Goal: Information Seeking & Learning: Find specific page/section

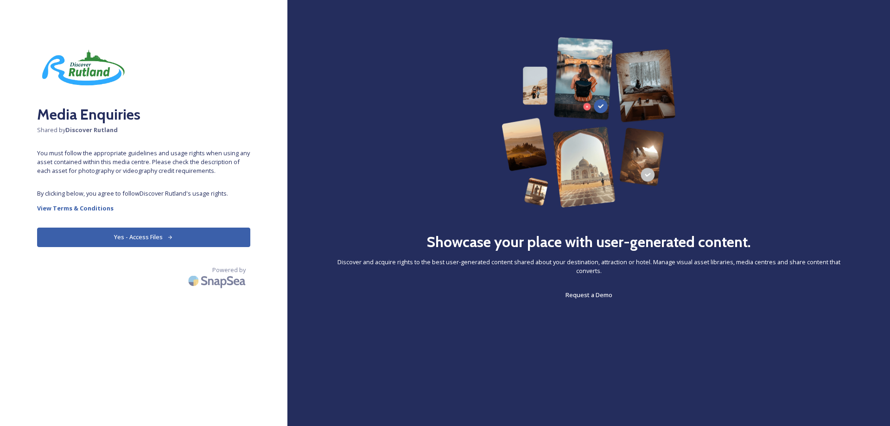
click at [147, 235] on button "Yes - Access Files" at bounding box center [143, 237] width 213 height 19
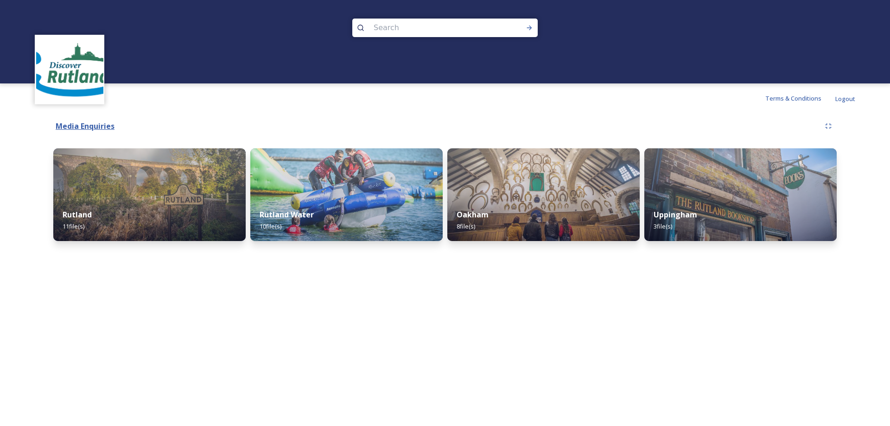
click at [102, 127] on strong "Media Enquiries" at bounding box center [85, 126] width 59 height 10
click at [383, 26] on input at bounding box center [432, 28] width 127 height 20
type input "food and drink week"
click at [453, 31] on input at bounding box center [479, 28] width 84 height 20
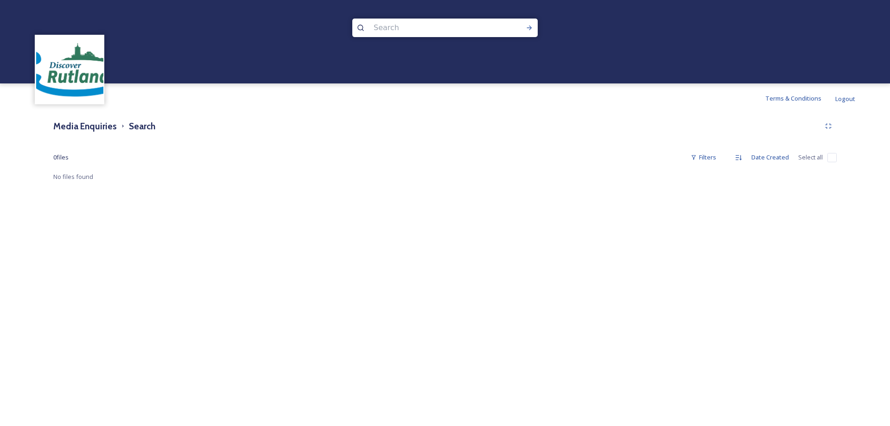
click at [382, 30] on input at bounding box center [432, 28] width 127 height 20
type input "food"
click at [529, 27] on icon at bounding box center [529, 27] width 7 height 7
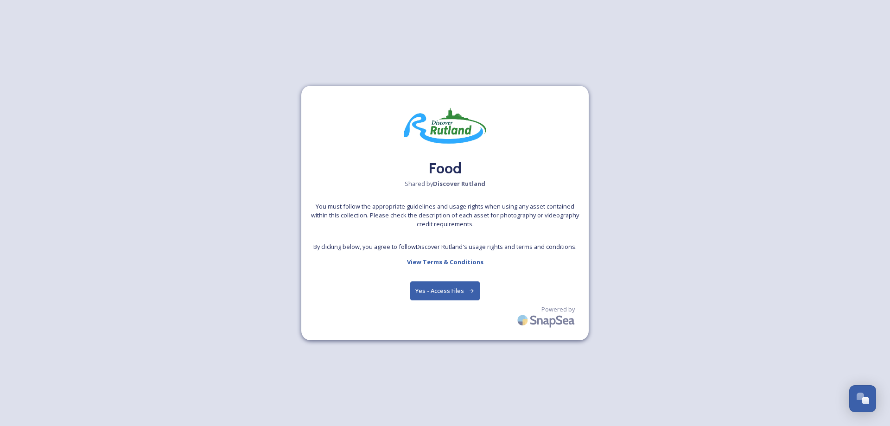
click at [462, 286] on button "Yes - Access Files" at bounding box center [445, 290] width 70 height 19
click at [455, 287] on button "Yes - Access Files" at bounding box center [445, 290] width 70 height 19
click at [456, 260] on strong "View Terms & Conditions" at bounding box center [445, 262] width 76 height 8
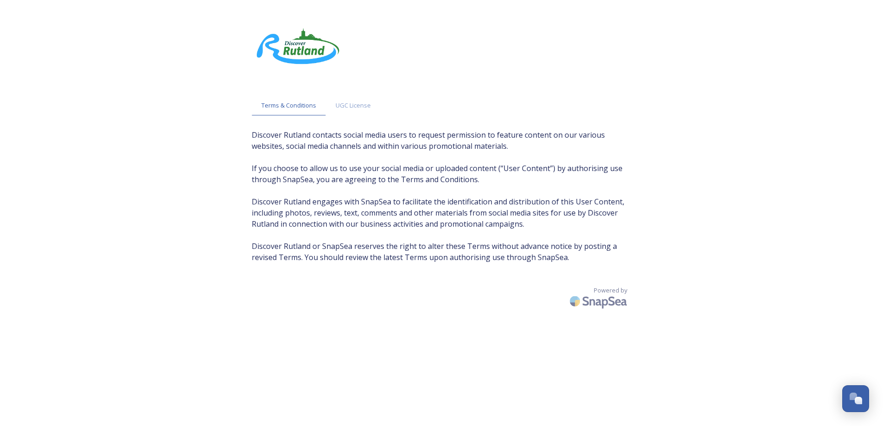
scroll to position [19, 0]
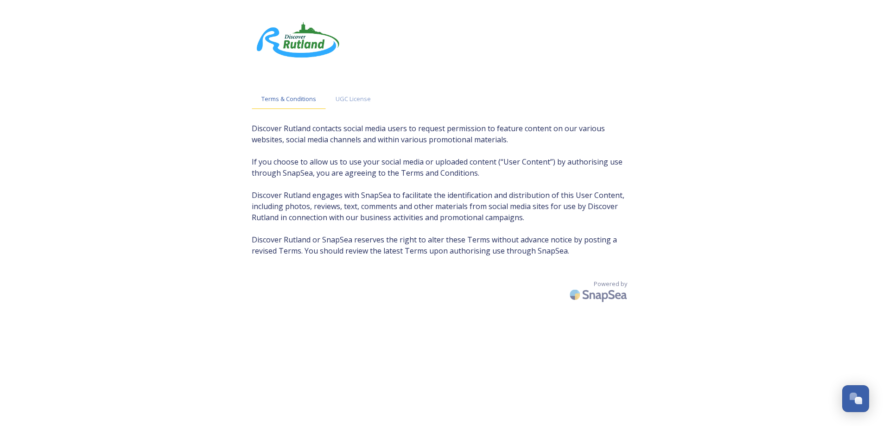
click at [287, 99] on span "Terms & Conditions" at bounding box center [288, 99] width 55 height 9
click at [363, 99] on span "UGC License" at bounding box center [353, 99] width 35 height 9
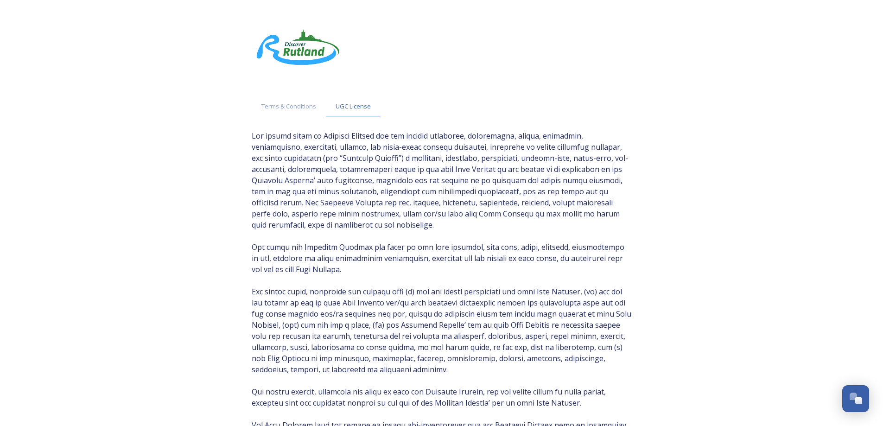
scroll to position [0, 0]
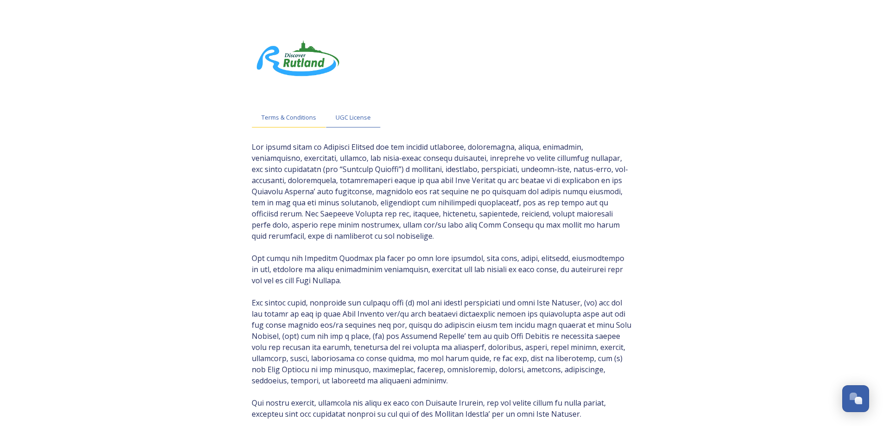
click at [286, 118] on span "Terms & Conditions" at bounding box center [288, 117] width 55 height 9
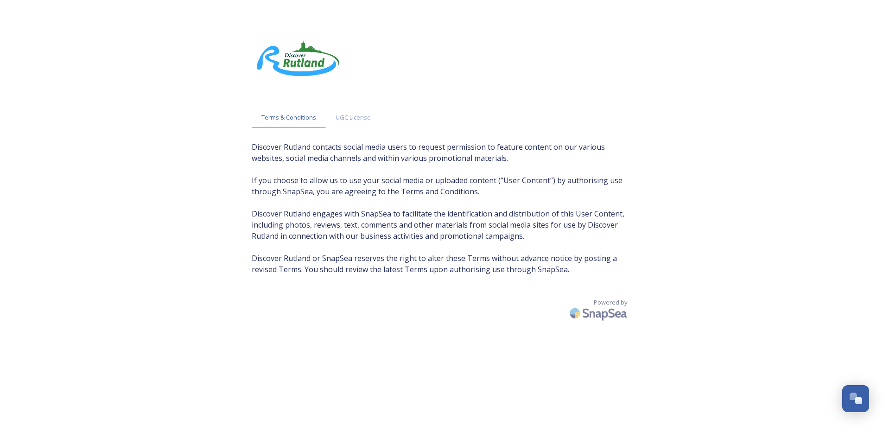
click at [580, 273] on span "Discover Rutland contacts social media users to request permission to feature c…" at bounding box center [442, 208] width 380 height 134
click at [611, 306] on img at bounding box center [599, 313] width 65 height 22
